Goal: Task Accomplishment & Management: Complete application form

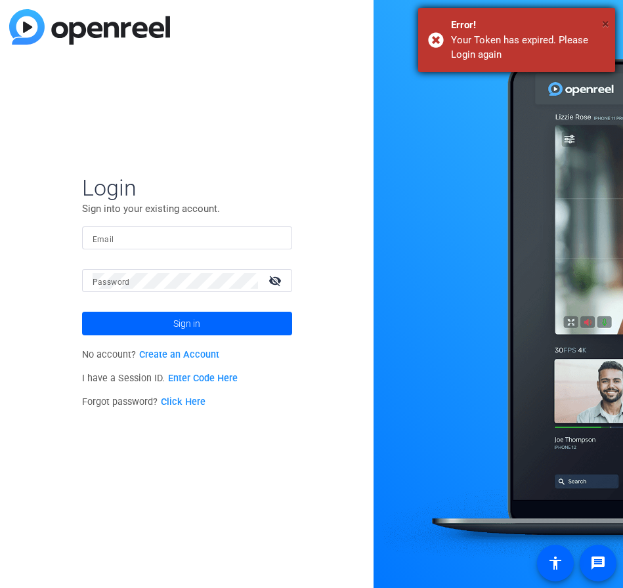
click at [607, 23] on span "×" at bounding box center [605, 24] width 7 height 16
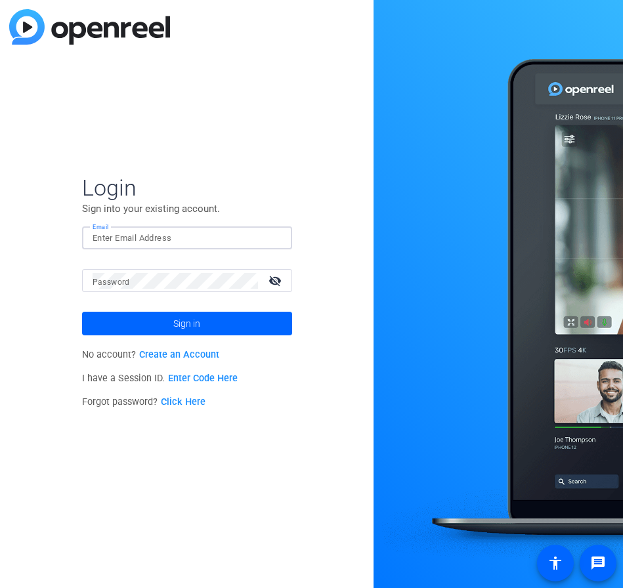
click at [118, 230] on input "Email" at bounding box center [187, 238] width 189 height 16
click at [273, 282] on mat-icon "visibility_off" at bounding box center [277, 280] width 32 height 19
click at [239, 235] on input "Email" at bounding box center [187, 238] width 189 height 16
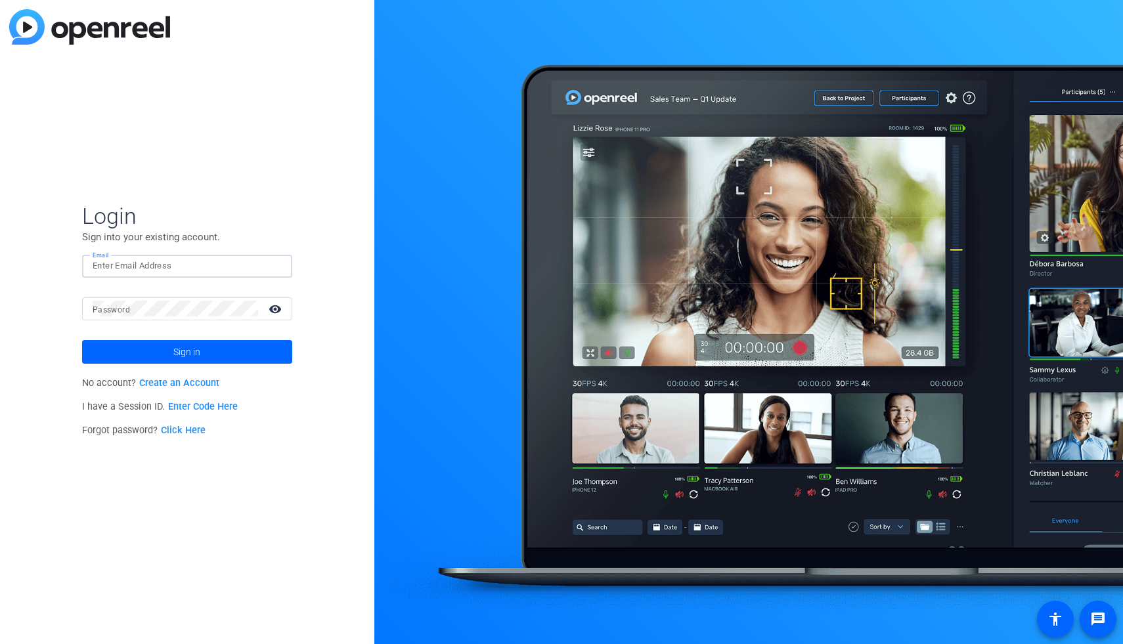
click at [247, 258] on input "Email" at bounding box center [187, 266] width 189 height 16
click at [242, 260] on input "Email" at bounding box center [187, 266] width 189 height 16
click at [146, 280] on mat-form-field "Email pod" at bounding box center [187, 276] width 210 height 43
click at [131, 271] on input "pod" at bounding box center [187, 266] width 189 height 16
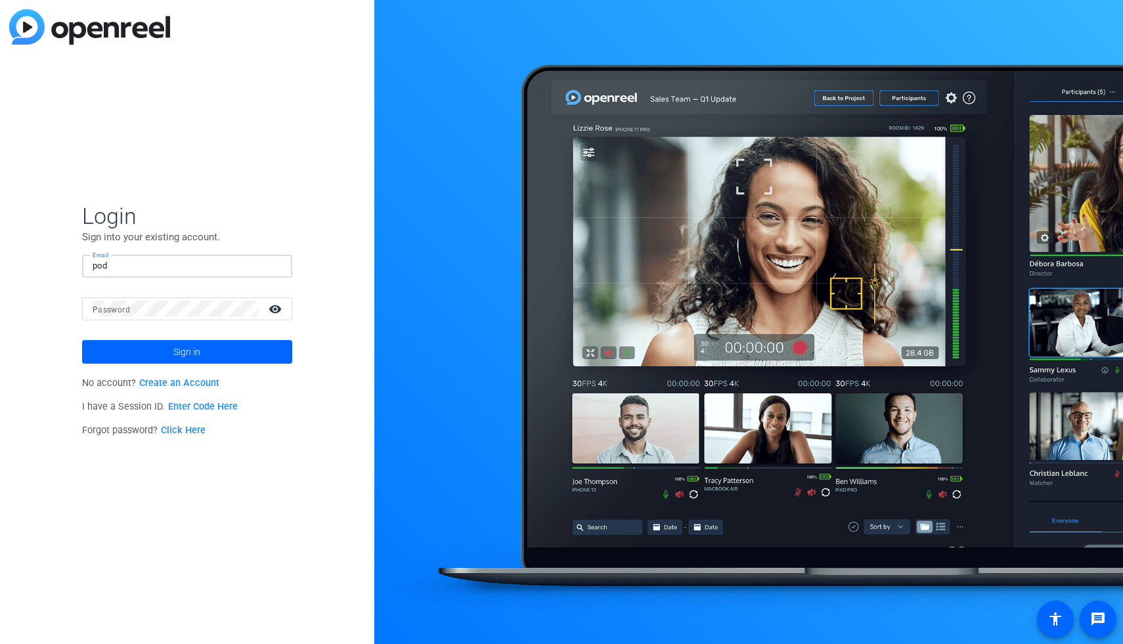
click at [131, 271] on input "pod" at bounding box center [187, 266] width 189 height 16
type input "po"
